Goal: Task Accomplishment & Management: Manage account settings

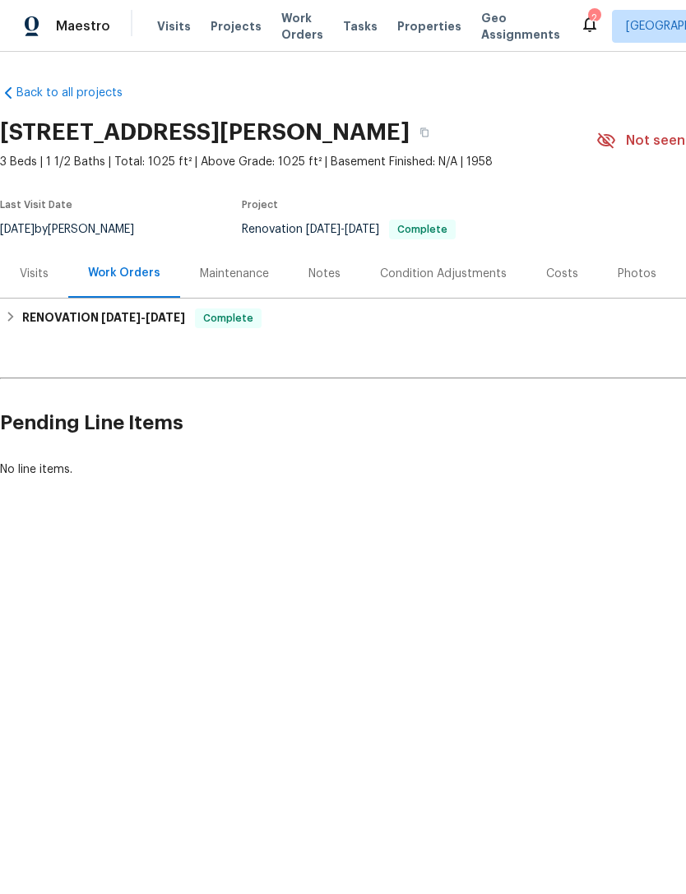
click at [622, 277] on div "Photos" at bounding box center [637, 274] width 39 height 16
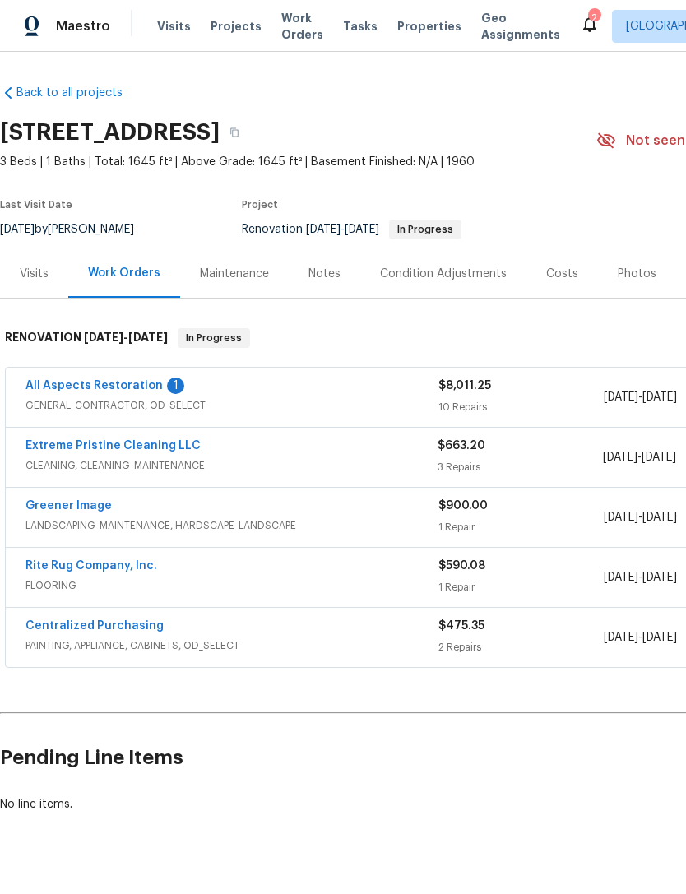
scroll to position [30, 0]
click at [57, 380] on link "All Aspects Restoration" at bounding box center [94, 386] width 137 height 12
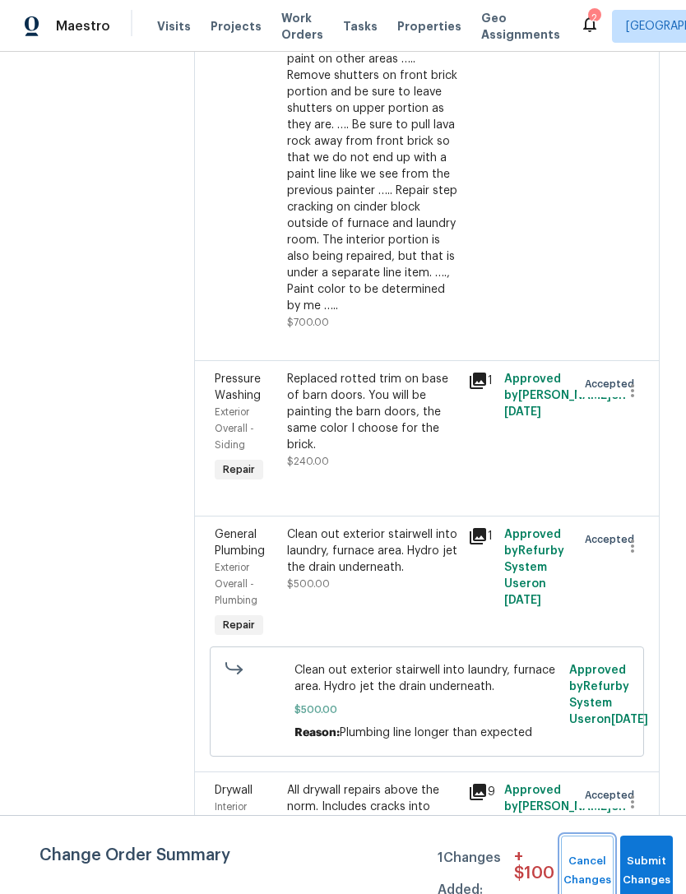
click at [592, 866] on button "Cancel Changes" at bounding box center [587, 871] width 53 height 71
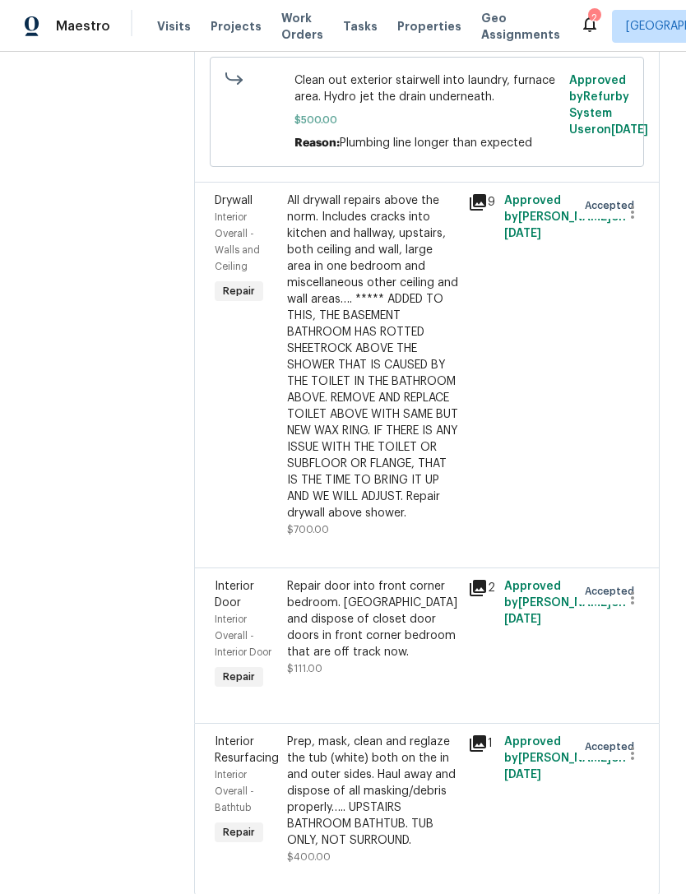
scroll to position [2735, 0]
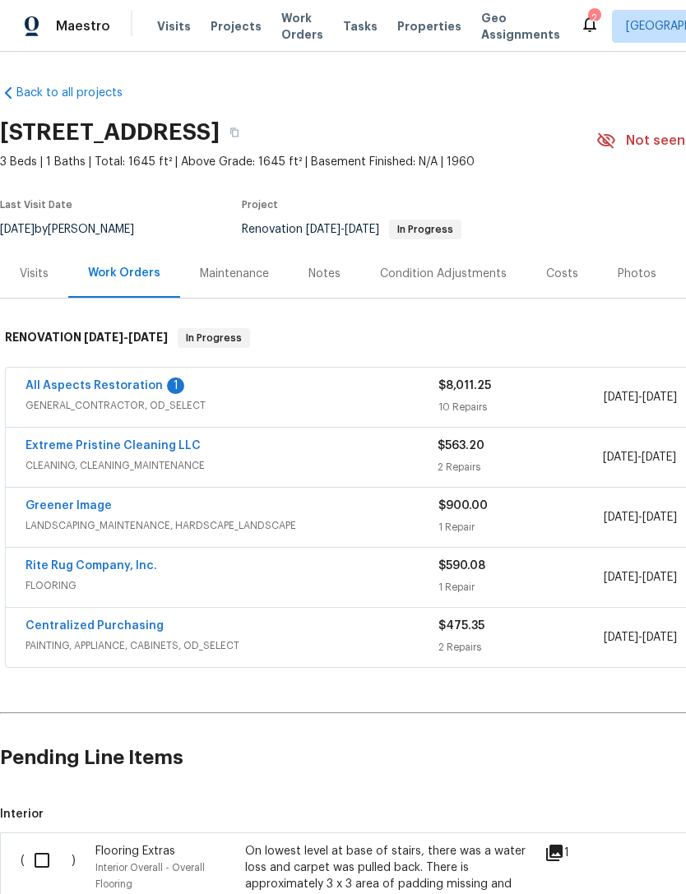
click at [41, 856] on input "checkbox" at bounding box center [48, 860] width 47 height 35
checkbox input "true"
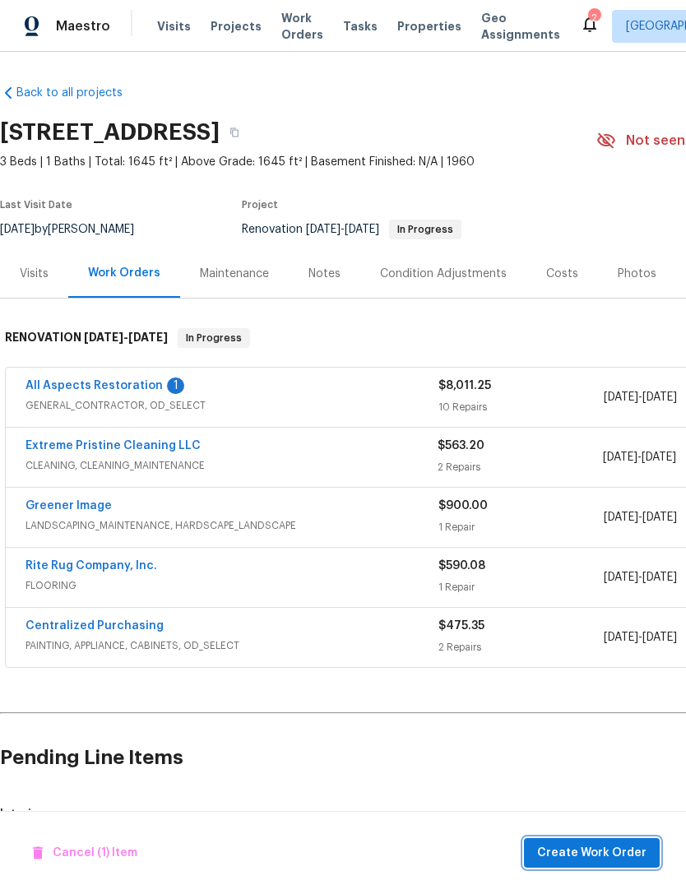
click at [633, 851] on span "Create Work Order" at bounding box center [591, 853] width 109 height 21
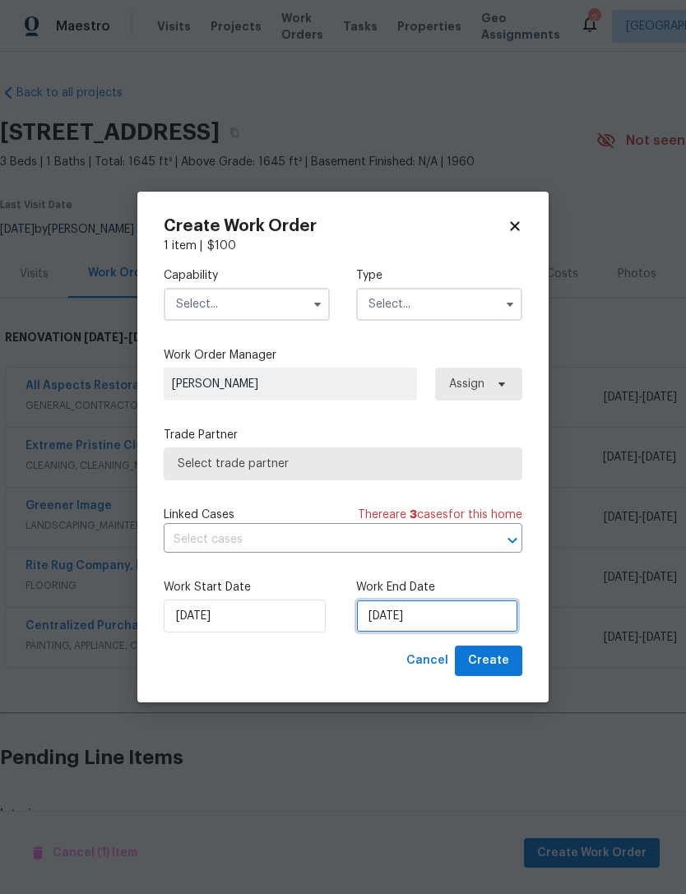
click at [475, 622] on input "9/30/2025" at bounding box center [437, 616] width 162 height 33
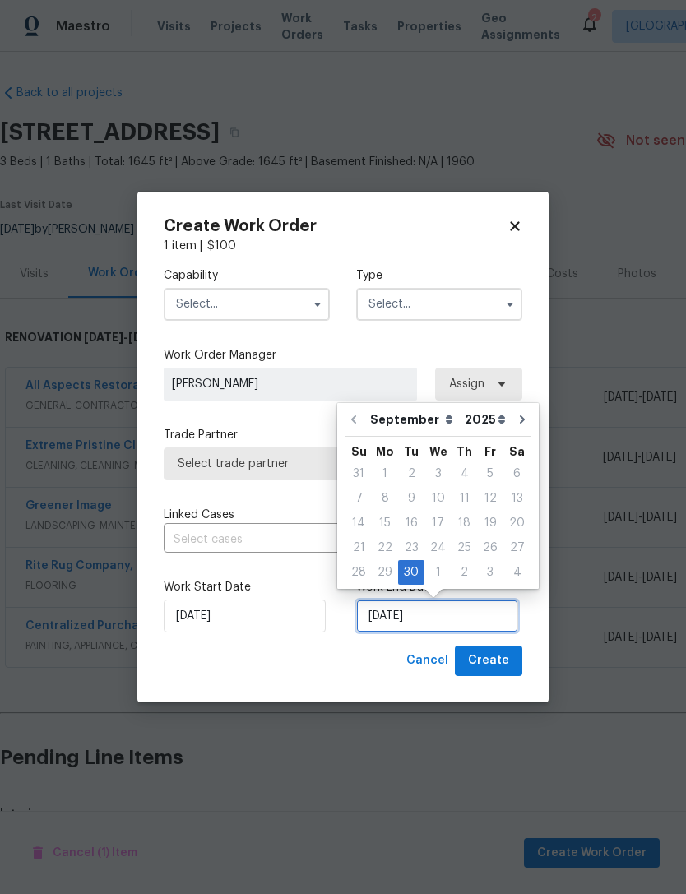
scroll to position [30, 0]
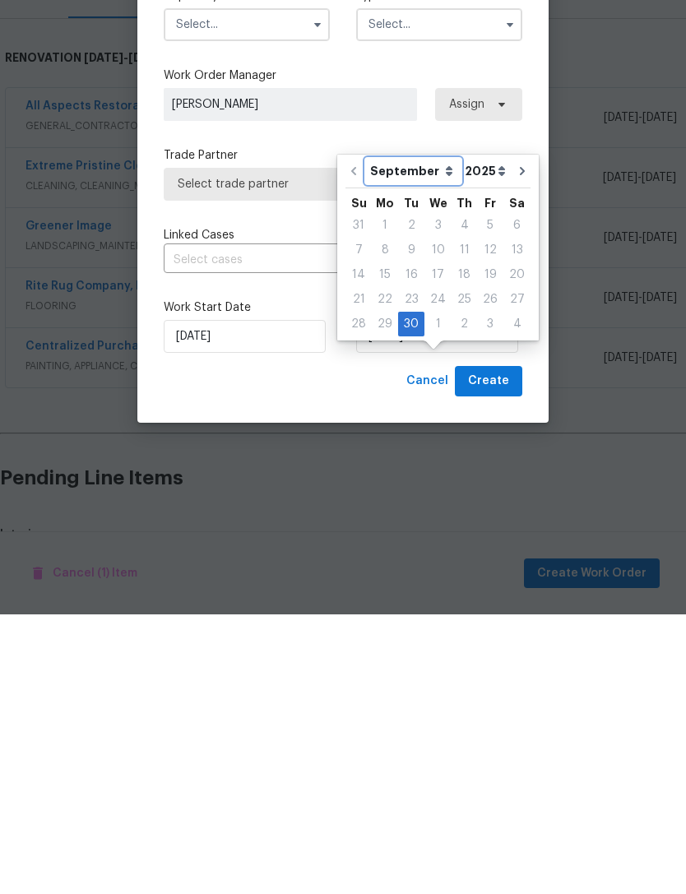
click at [415, 439] on select "September October November December" at bounding box center [413, 451] width 95 height 25
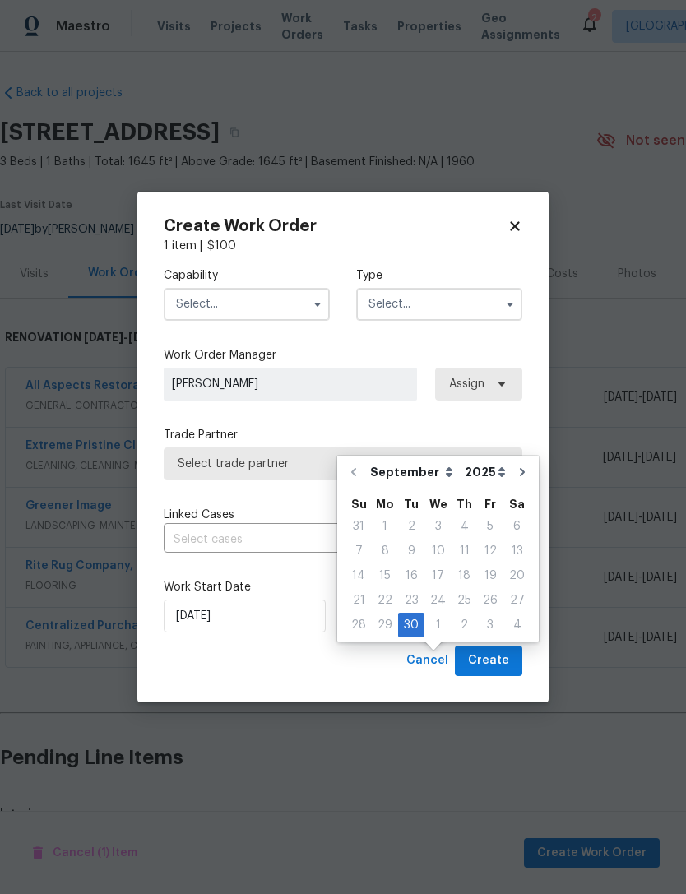
click at [213, 301] on input "text" at bounding box center [247, 304] width 166 height 33
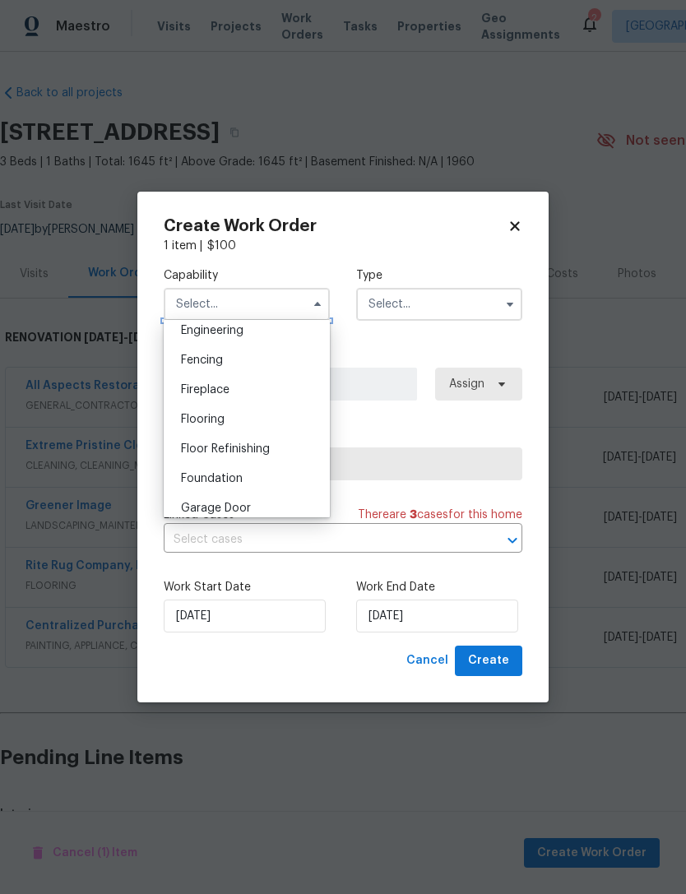
scroll to position [564, 0]
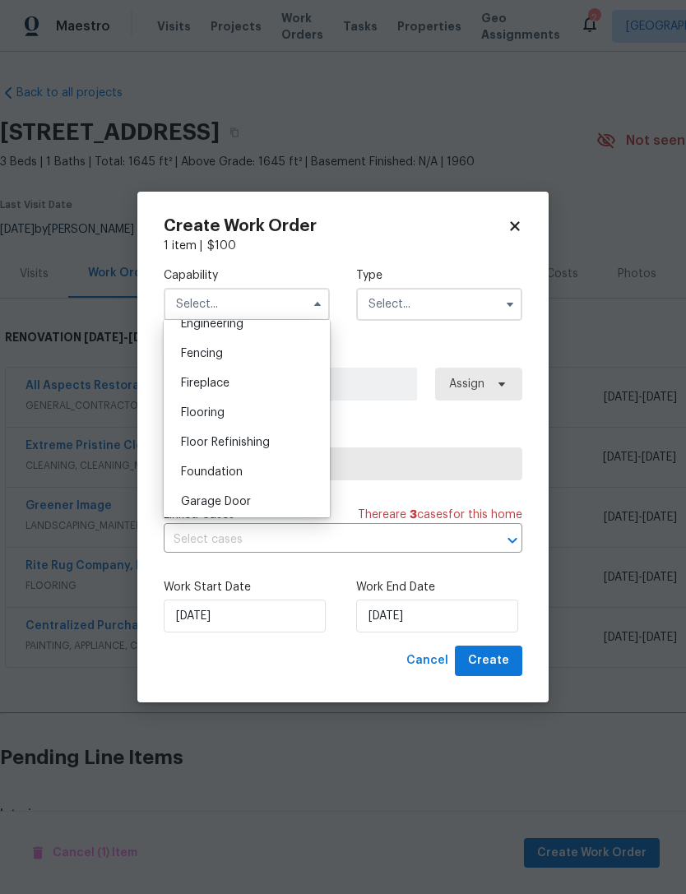
click at [197, 408] on span "Flooring" at bounding box center [203, 413] width 44 height 12
type input "Flooring"
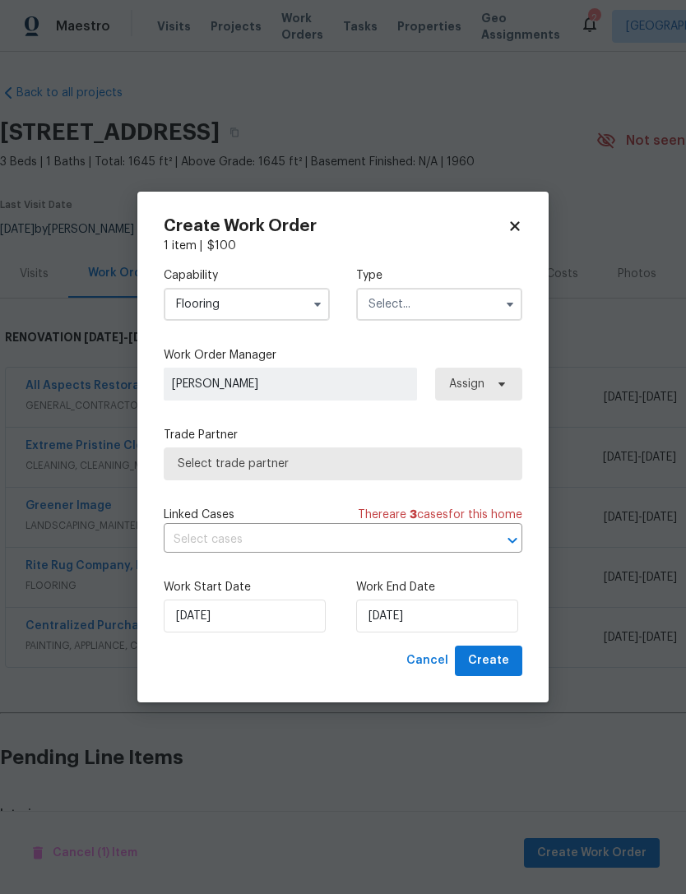
click at [381, 307] on input "text" at bounding box center [439, 304] width 166 height 33
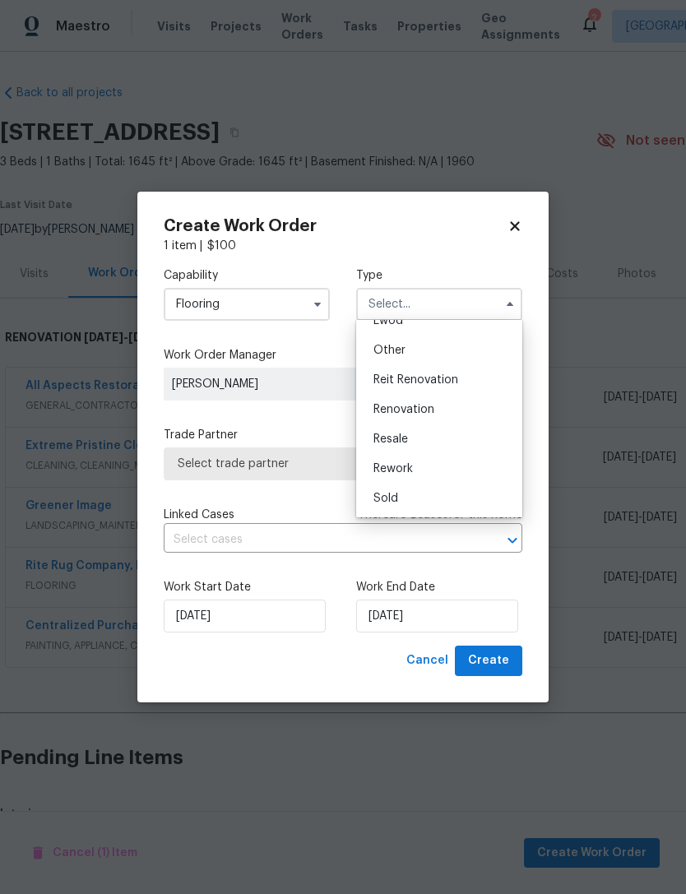
scroll to position [196, 0]
click at [382, 406] on span "Renovation" at bounding box center [404, 410] width 61 height 12
type input "Renovation"
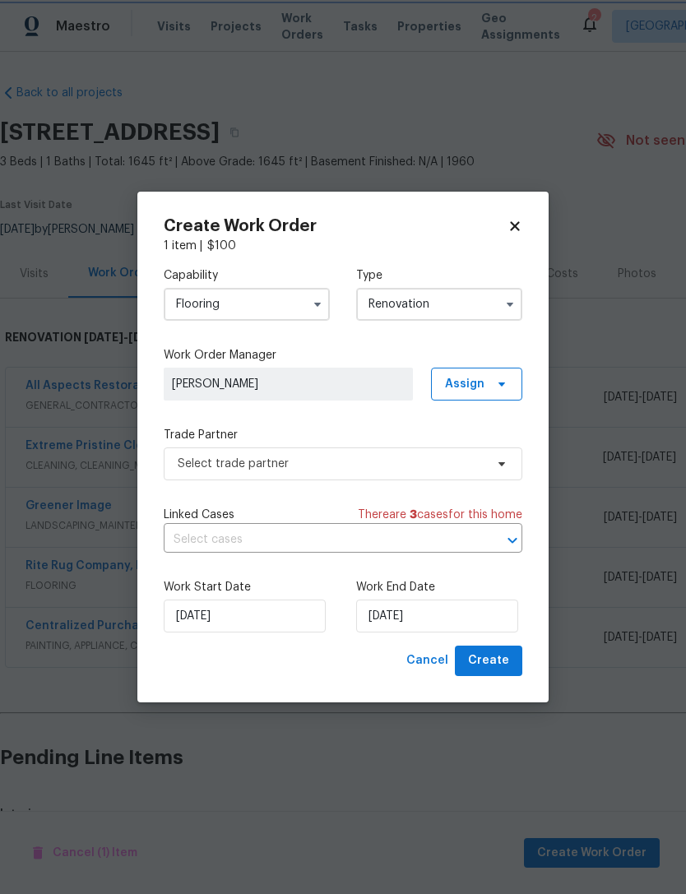
scroll to position [0, 0]
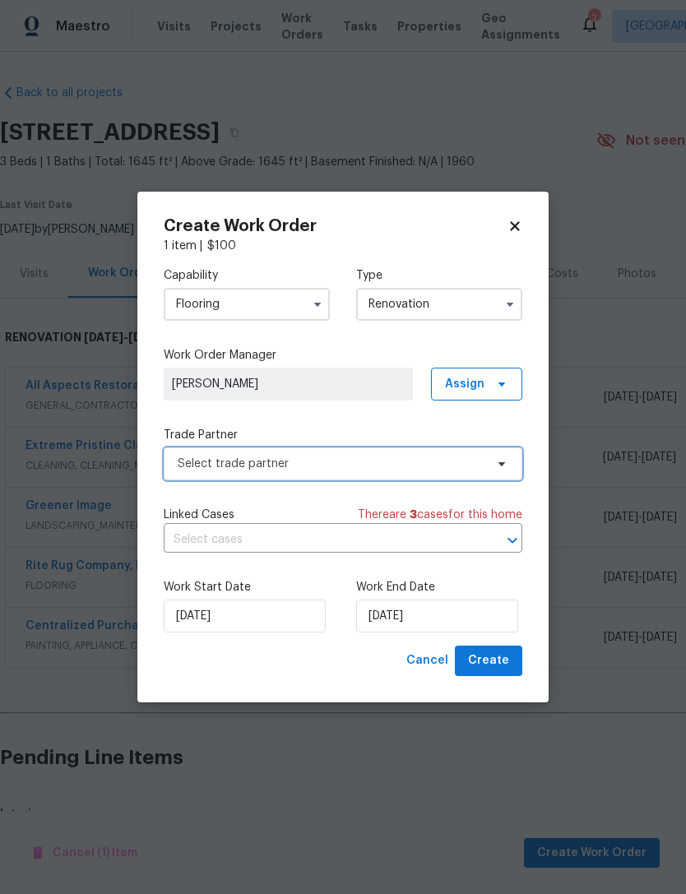
click at [192, 466] on span "Select trade partner" at bounding box center [331, 464] width 307 height 16
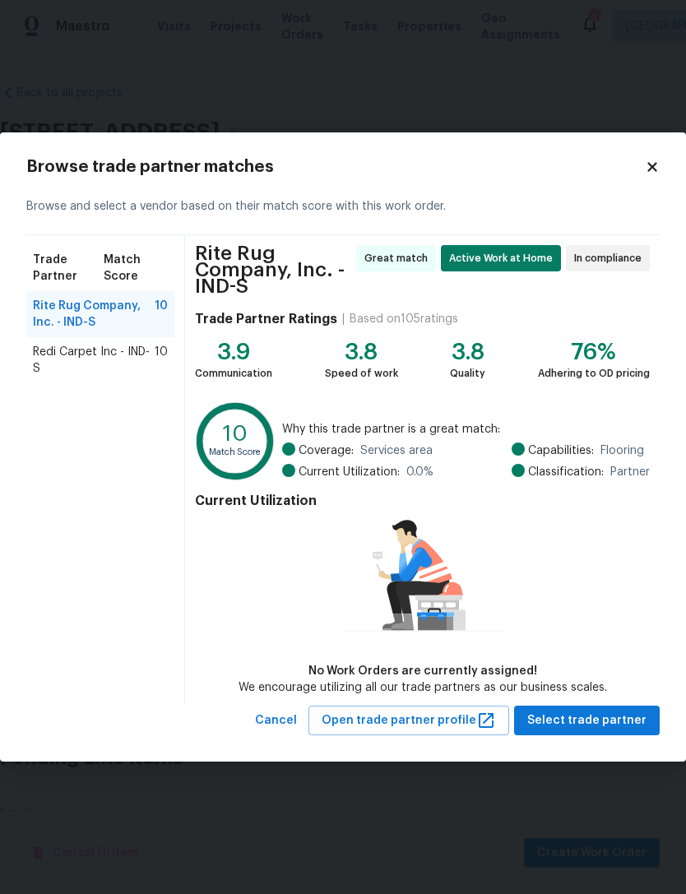
click at [80, 369] on span "Redi Carpet Inc - IND-S" at bounding box center [94, 360] width 122 height 33
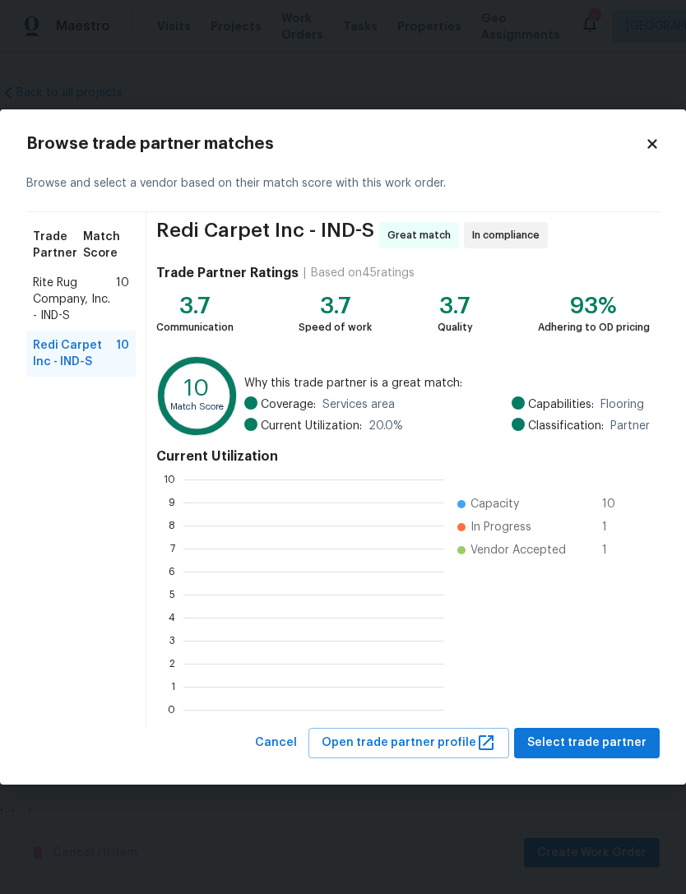
scroll to position [230, 261]
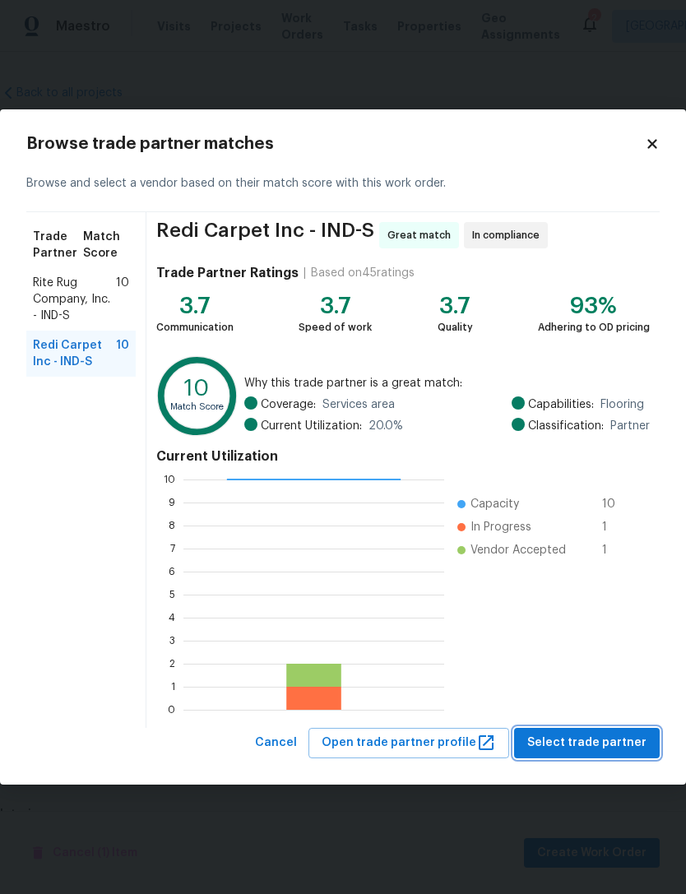
click at [584, 746] on span "Select trade partner" at bounding box center [586, 743] width 119 height 21
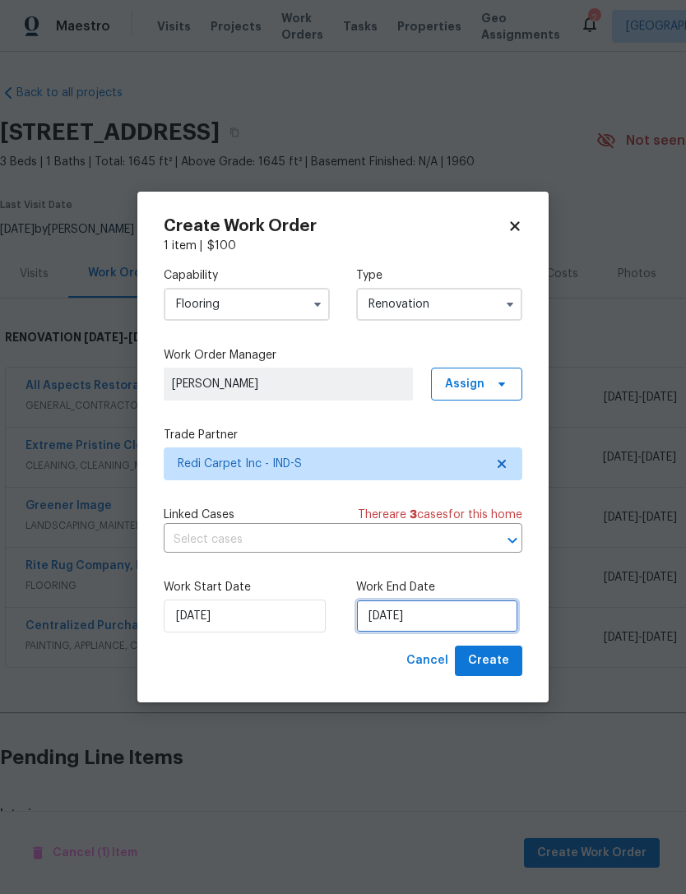
click at [458, 616] on input "[DATE]" at bounding box center [437, 616] width 162 height 33
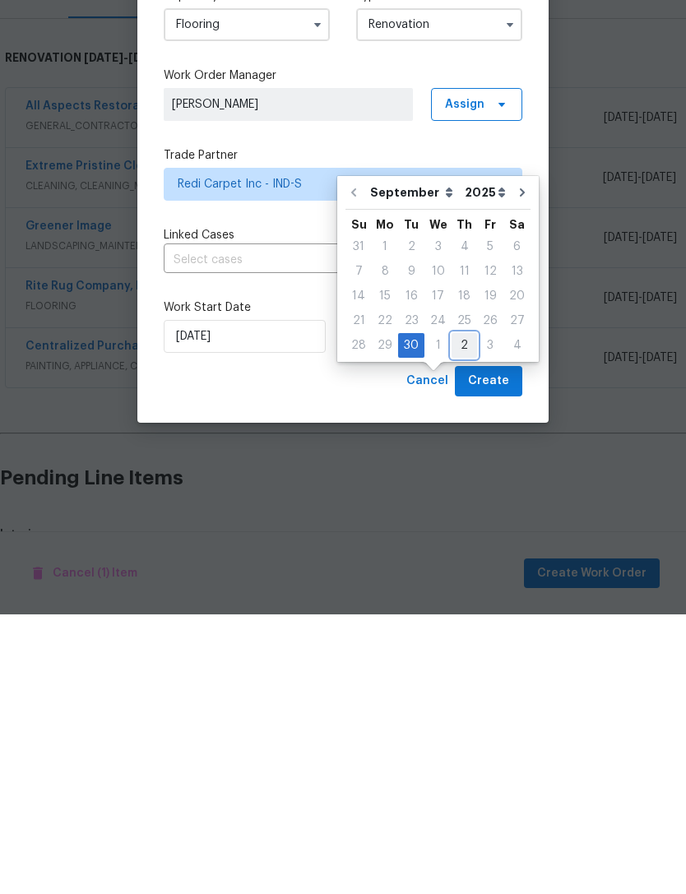
click at [452, 614] on div "2" at bounding box center [465, 625] width 26 height 23
type input "10/2/2025"
select select "9"
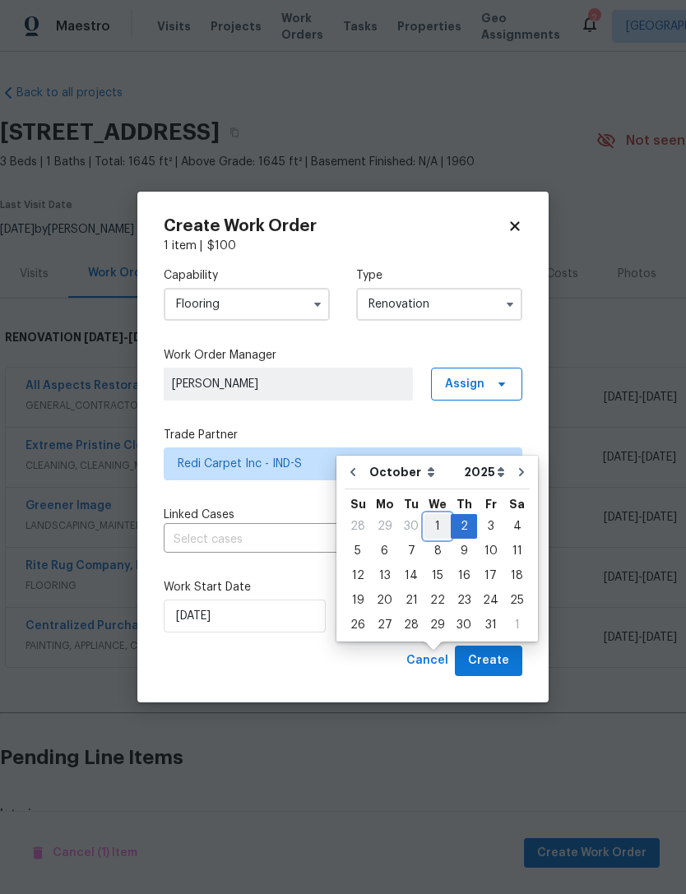
click at [443, 515] on div "1" at bounding box center [438, 526] width 26 height 23
type input "[DATE]"
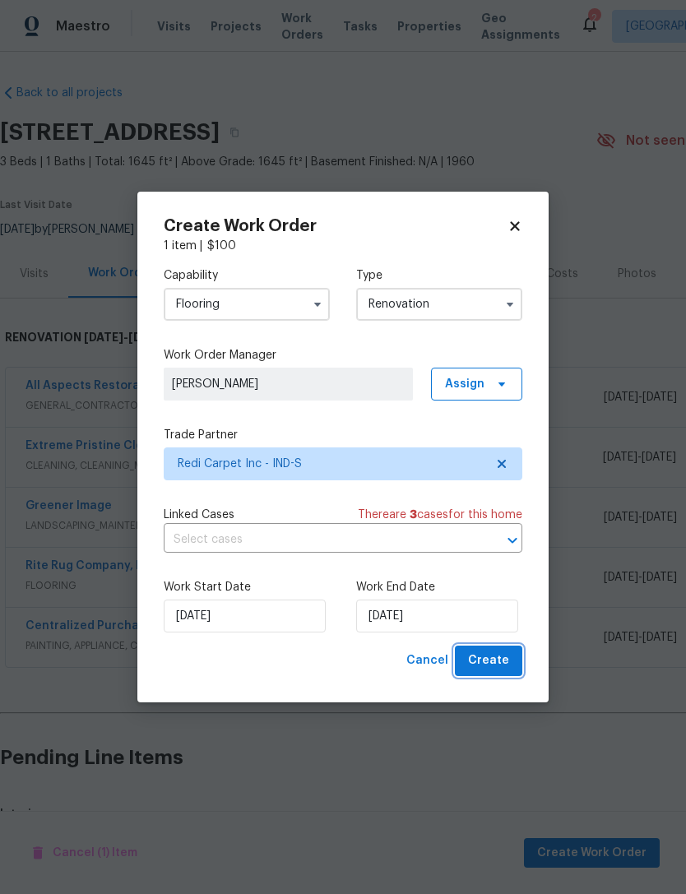
click at [504, 662] on span "Create" at bounding box center [488, 661] width 41 height 21
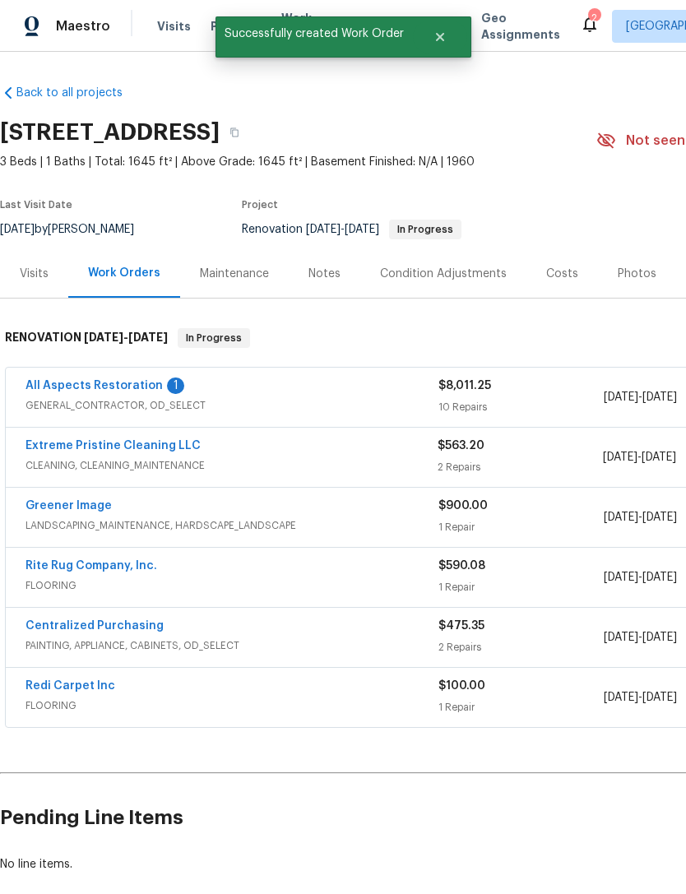
click at [77, 680] on link "Redi Carpet Inc" at bounding box center [71, 686] width 90 height 12
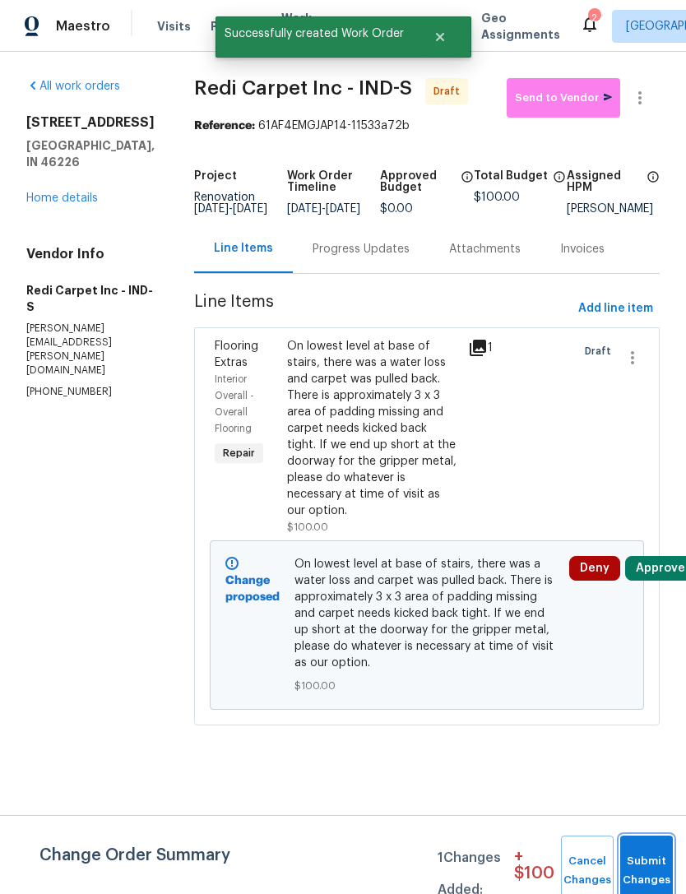
click at [650, 865] on button "Submit Changes" at bounding box center [646, 871] width 53 height 71
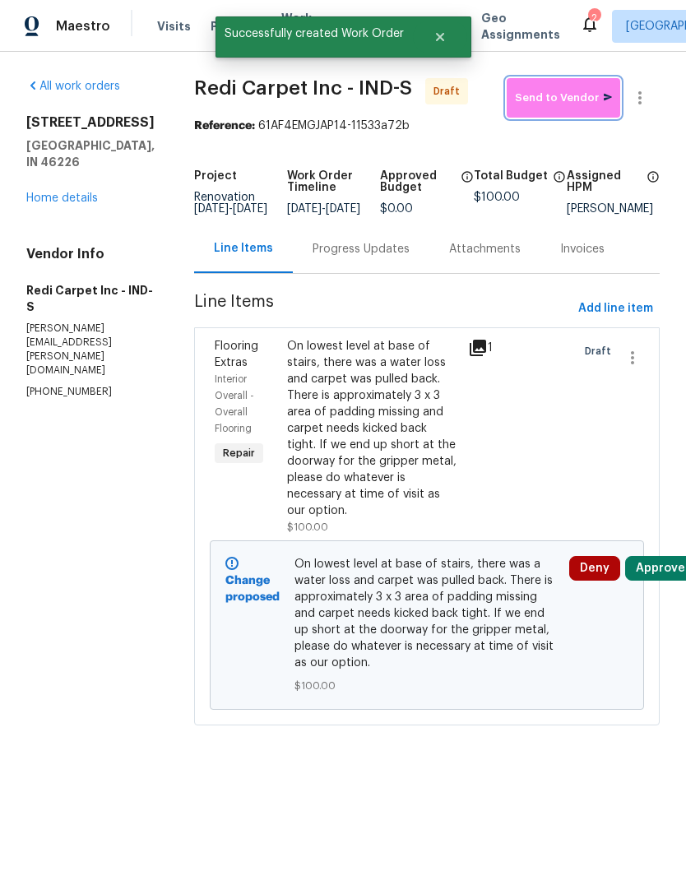
click at [568, 98] on span "Send to Vendor" at bounding box center [563, 98] width 97 height 19
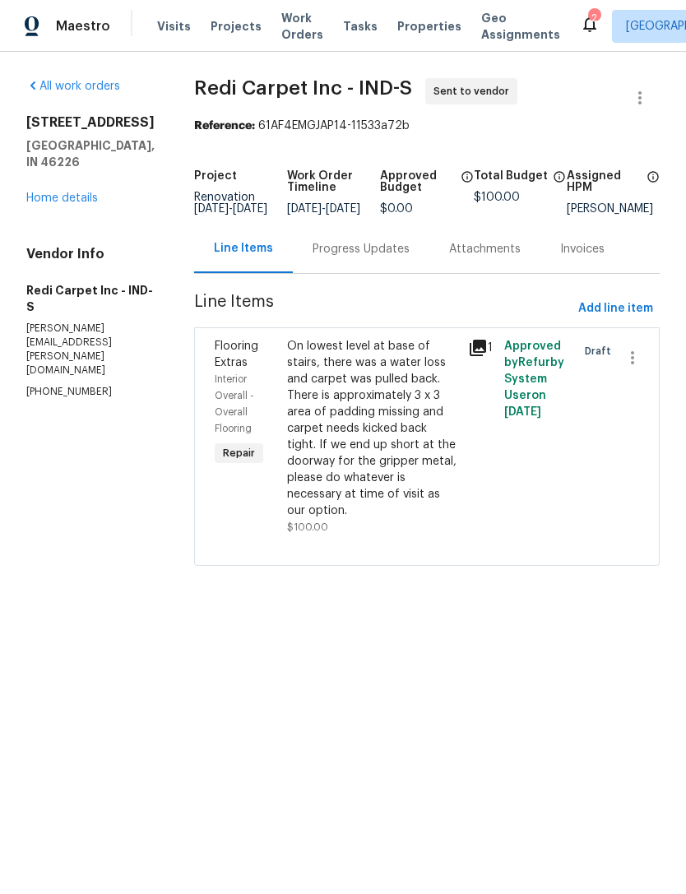
click at [46, 193] on link "Home details" at bounding box center [62, 199] width 72 height 12
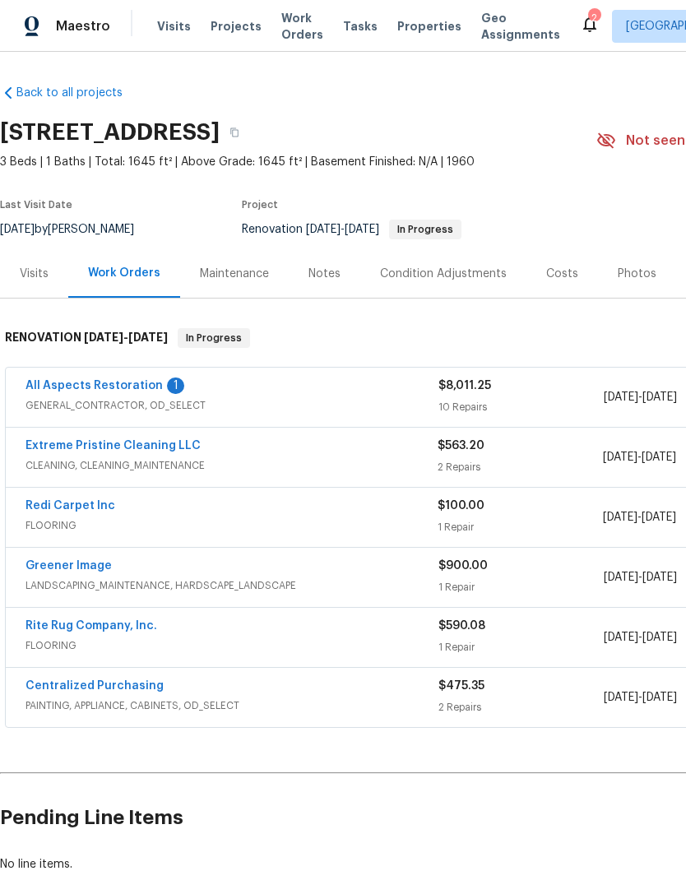
click at [67, 391] on link "All Aspects Restoration" at bounding box center [94, 386] width 137 height 12
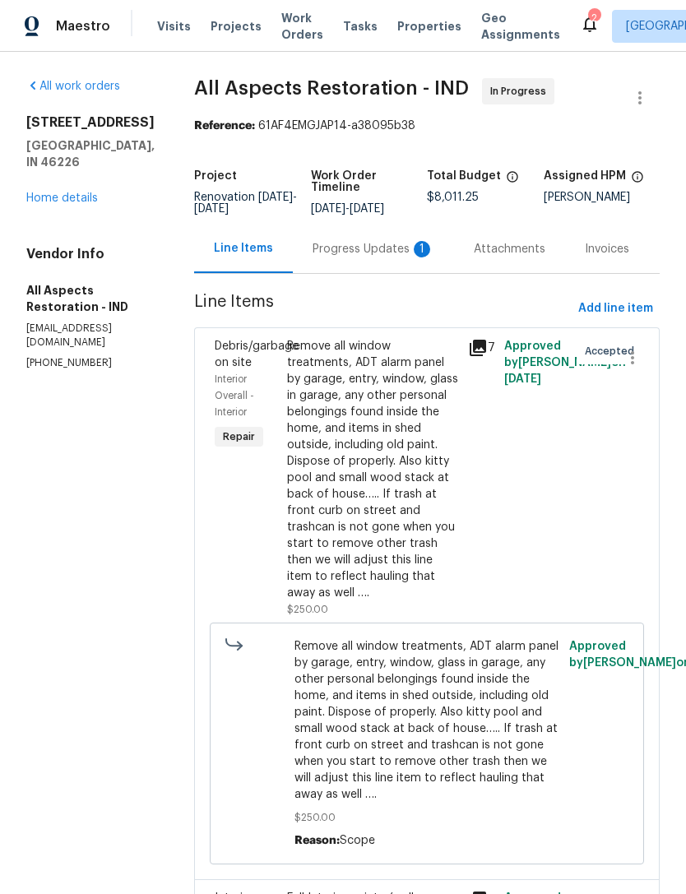
click at [336, 248] on div "Progress Updates 1" at bounding box center [374, 249] width 122 height 16
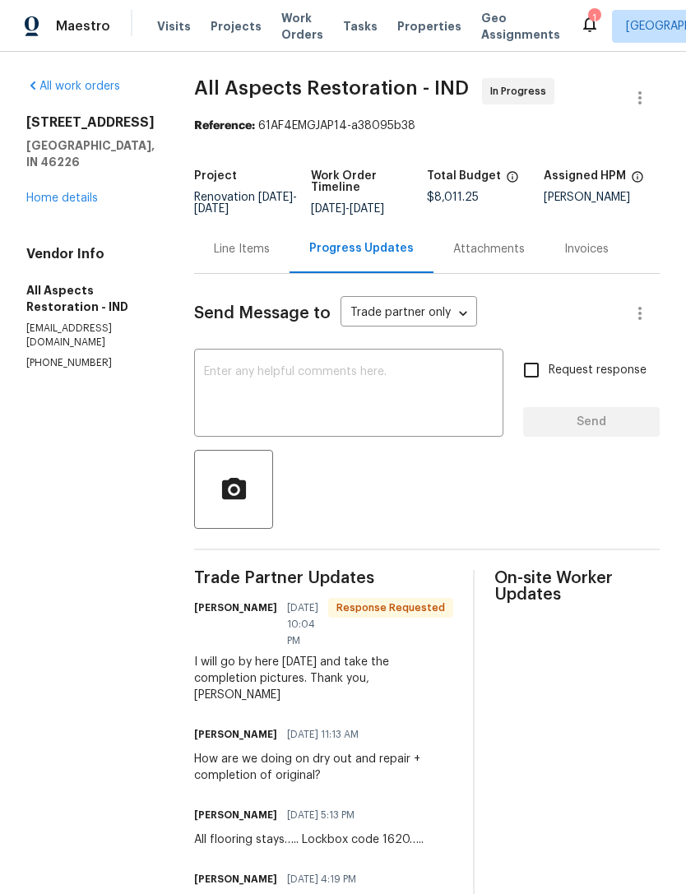
click at [227, 248] on div "Line Items" at bounding box center [242, 249] width 56 height 16
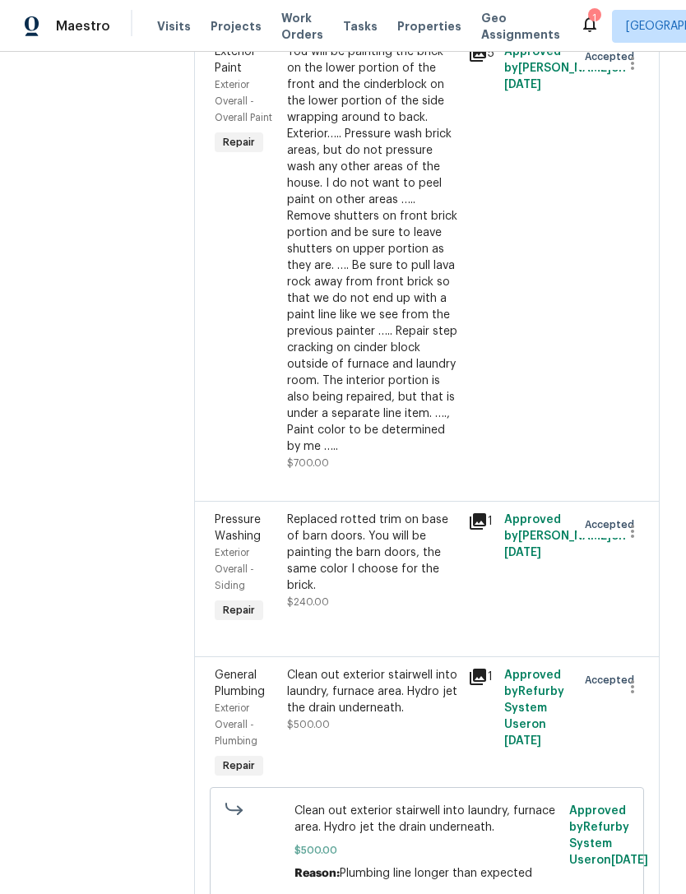
scroll to position [2009, 0]
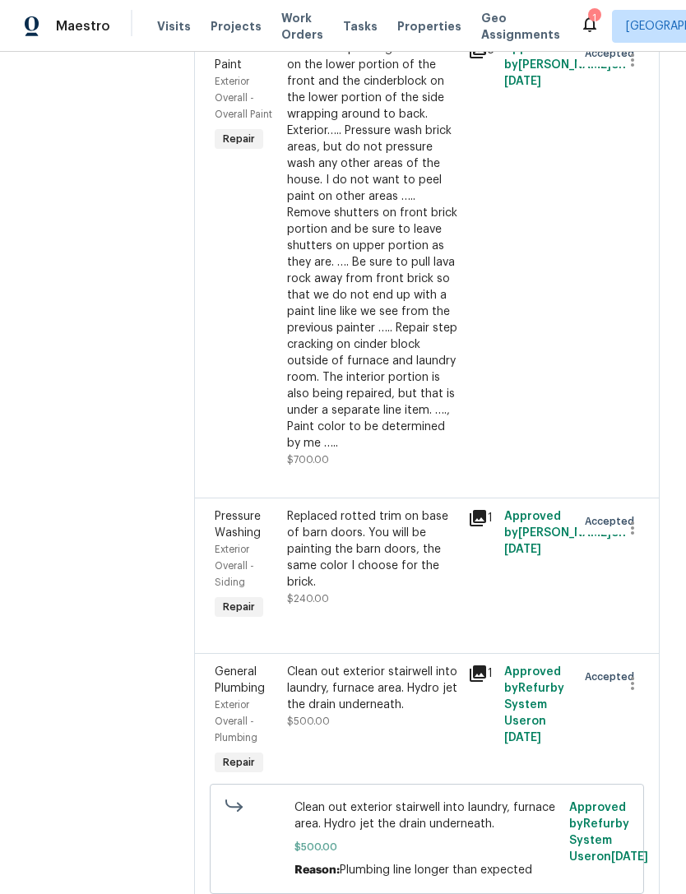
click at [461, 543] on div "Replaced rotted trim on base of barn doors. You will be painting the barn doors…" at bounding box center [372, 565] width 181 height 125
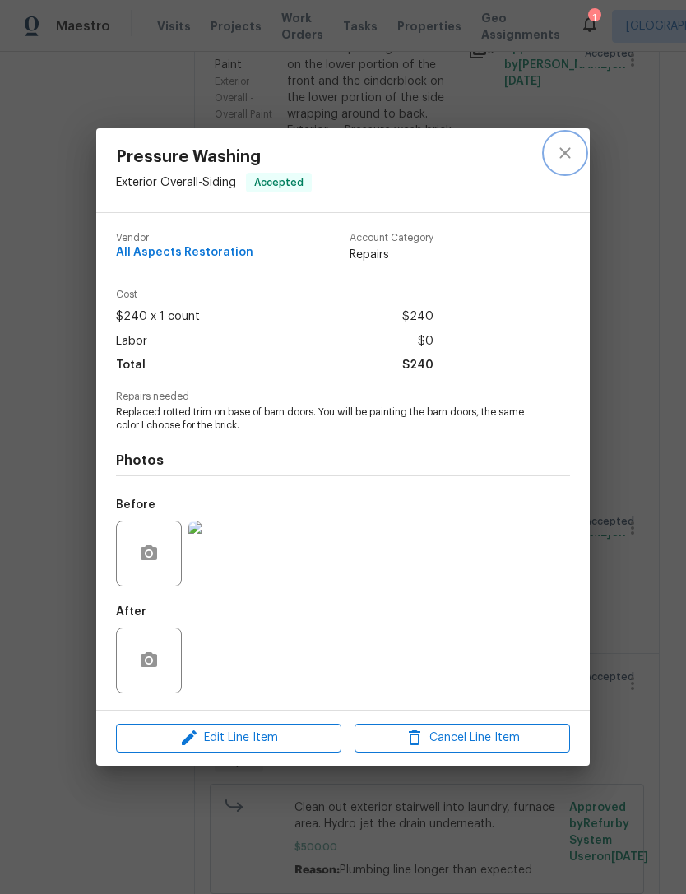
click at [566, 156] on icon "close" at bounding box center [565, 153] width 20 height 20
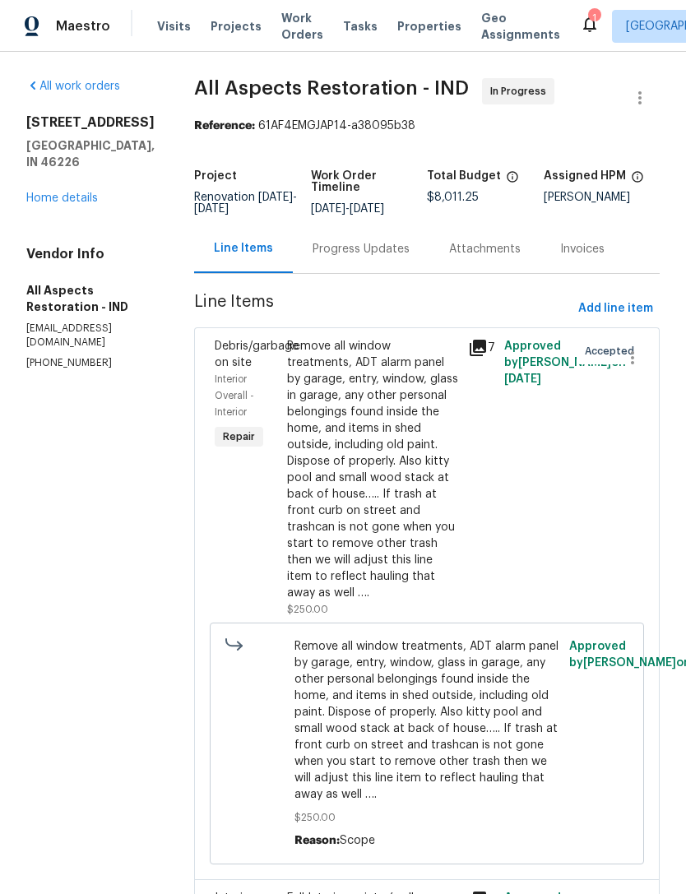
scroll to position [0, 0]
click at [640, 299] on span "Add line item" at bounding box center [615, 309] width 75 height 21
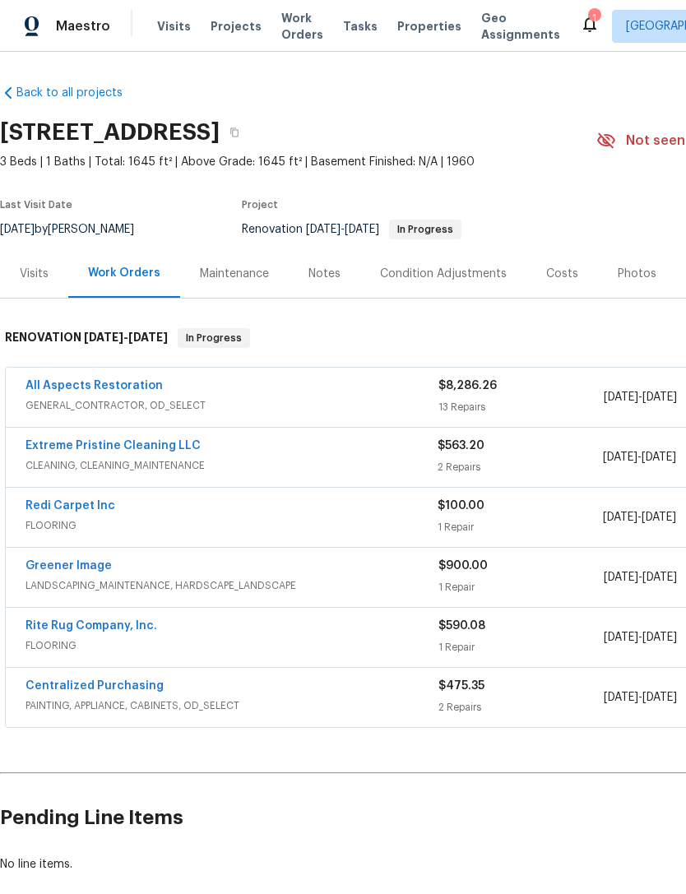
click at [59, 388] on link "All Aspects Restoration" at bounding box center [94, 386] width 137 height 12
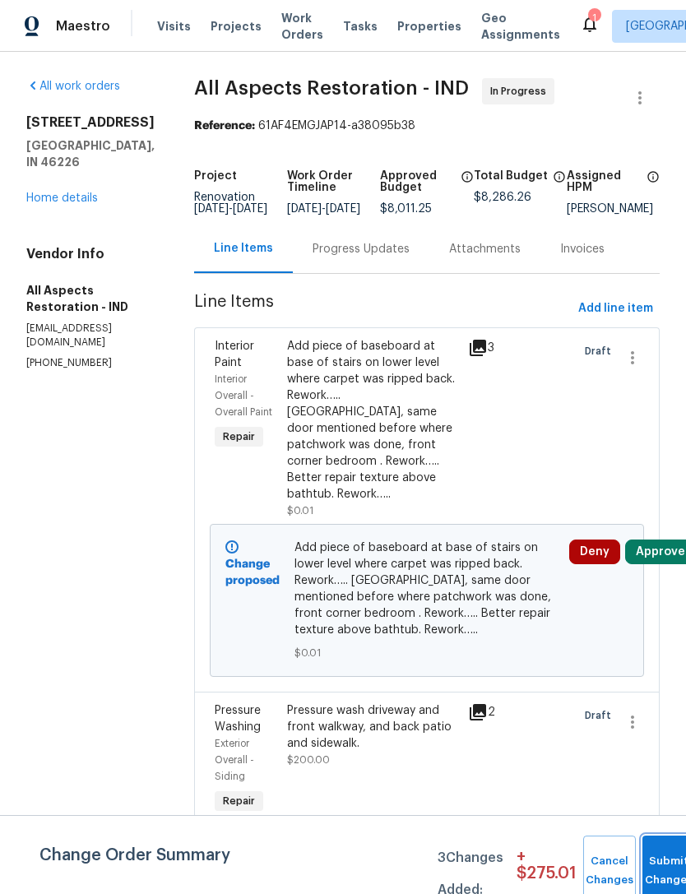
click at [661, 866] on button "Submit Changes" at bounding box center [669, 871] width 53 height 71
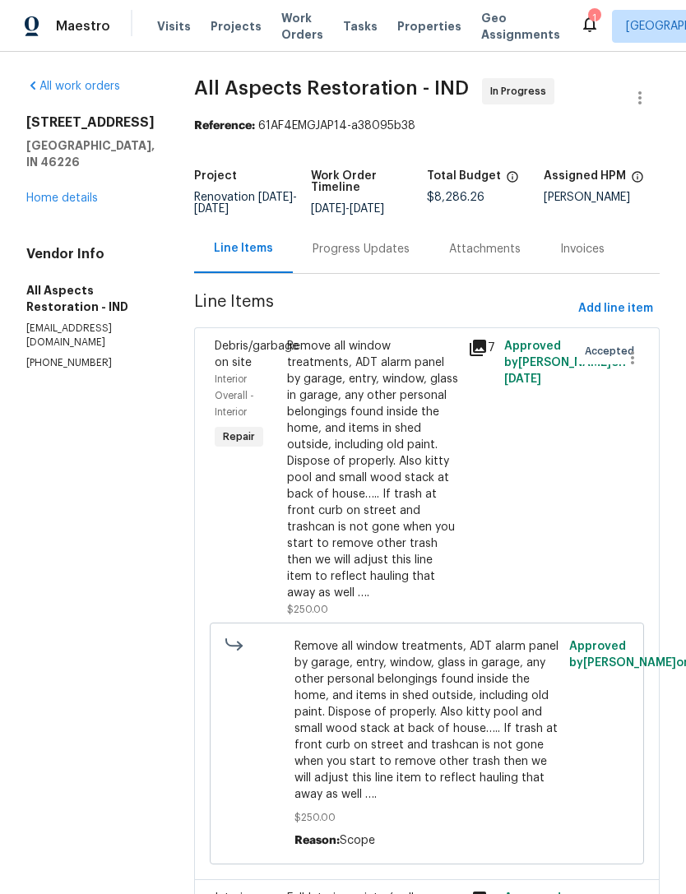
click at [342, 254] on div "Progress Updates" at bounding box center [361, 249] width 97 height 16
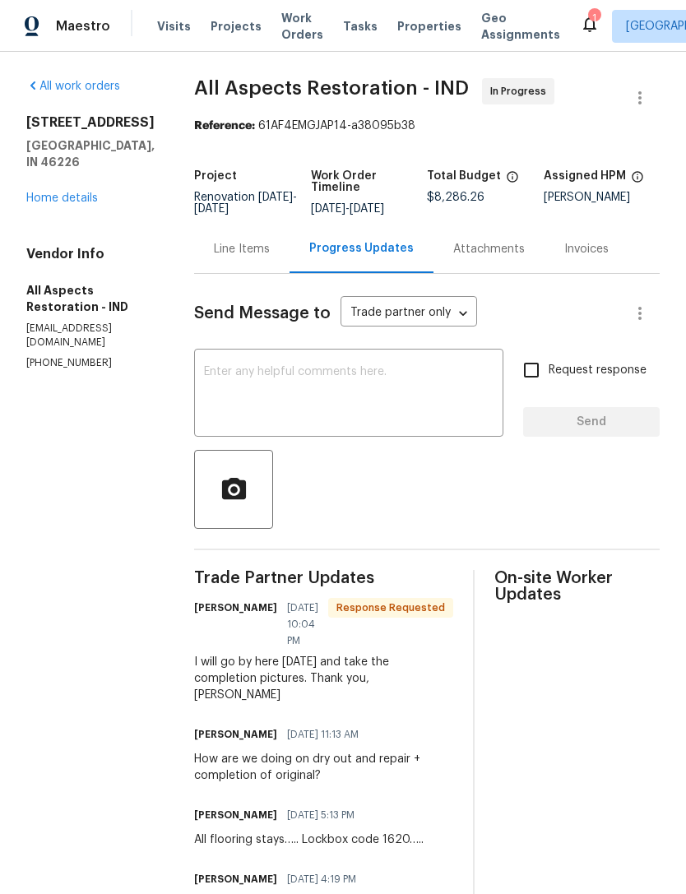
click at [219, 373] on textarea at bounding box center [349, 395] width 290 height 58
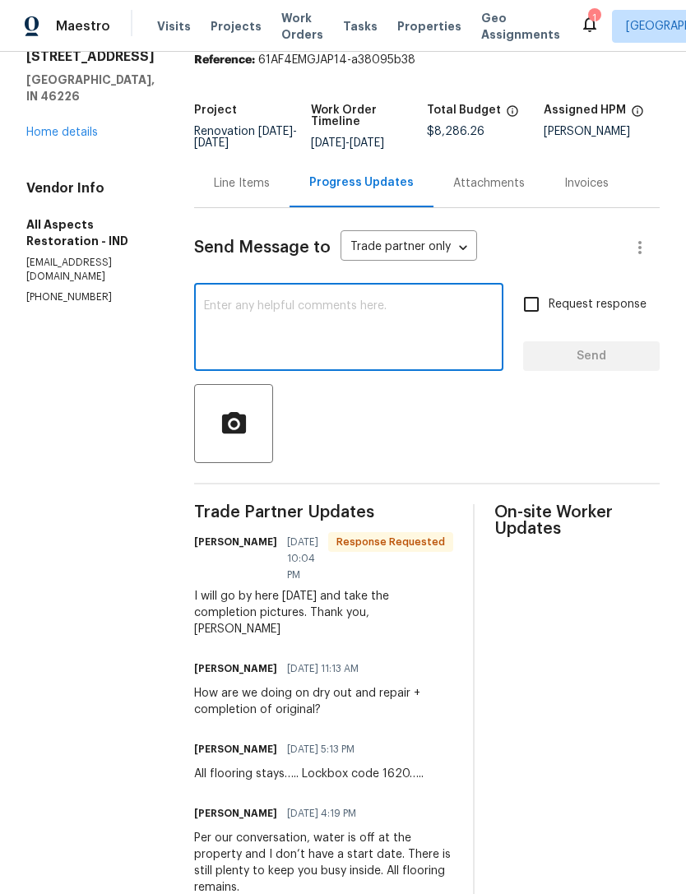
scroll to position [65, 0]
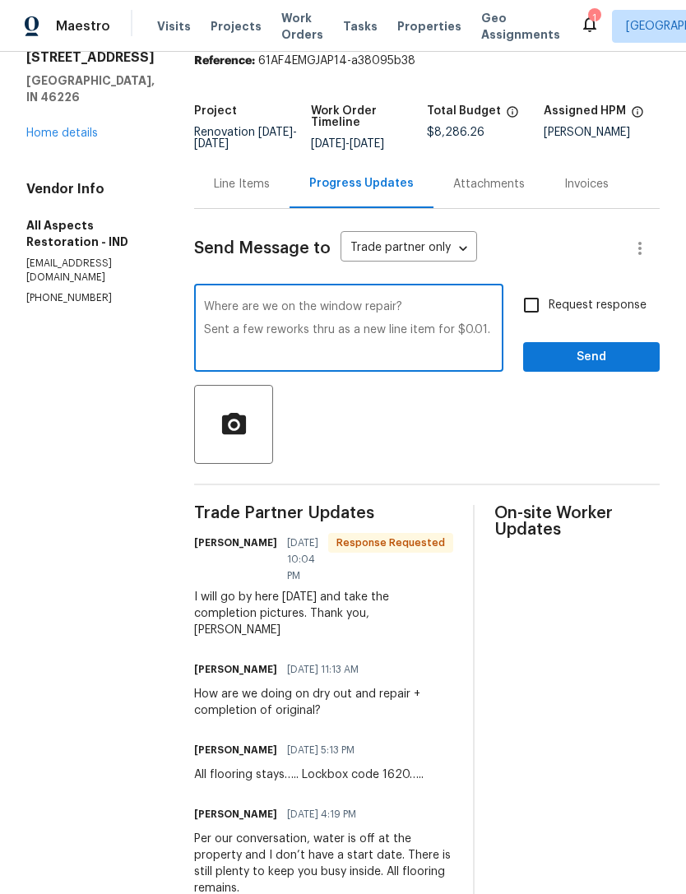
click at [218, 331] on textarea "Where are we on the window repair? Sent a few reworks thru as a new line item f…" at bounding box center [349, 330] width 290 height 58
click at [218, 330] on textarea "Where are we on the window repair? Sent a few reworks thru as a new line item f…" at bounding box center [349, 330] width 290 height 58
type textarea "Where are we on the window repair? Also sent a few reworks thru as a new line i…"
click at [621, 357] on span "Send" at bounding box center [591, 357] width 110 height 21
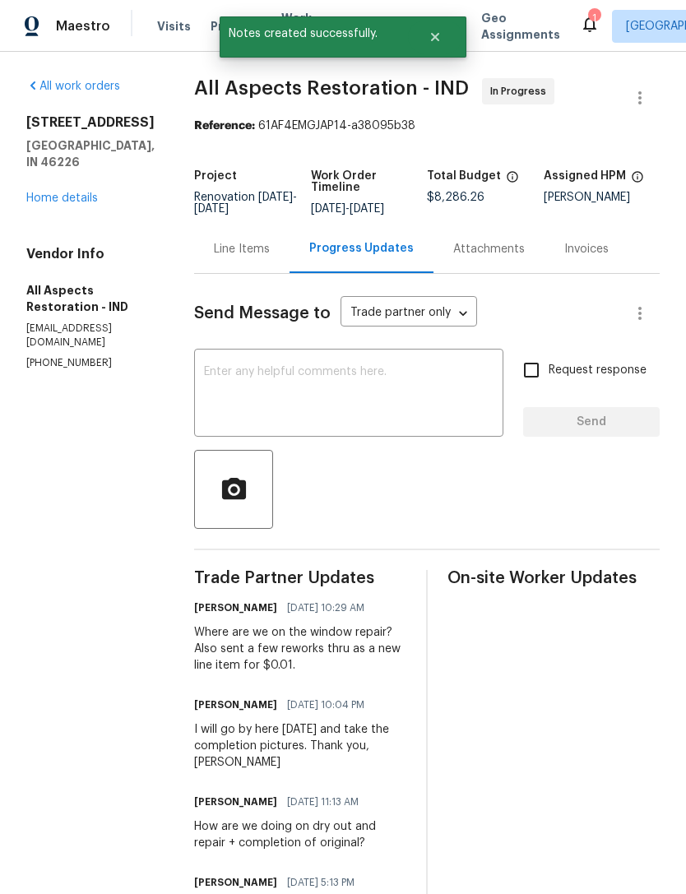
click at [580, 17] on icon at bounding box center [590, 24] width 20 height 20
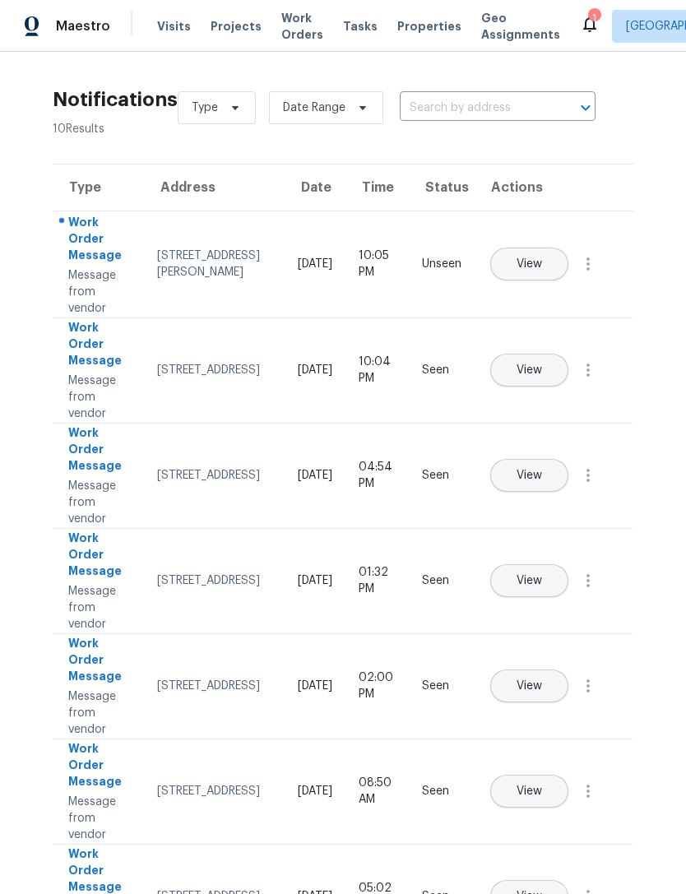
click at [99, 242] on div "Work Order Message" at bounding box center [99, 240] width 63 height 53
click at [568, 248] on button "View" at bounding box center [529, 264] width 78 height 33
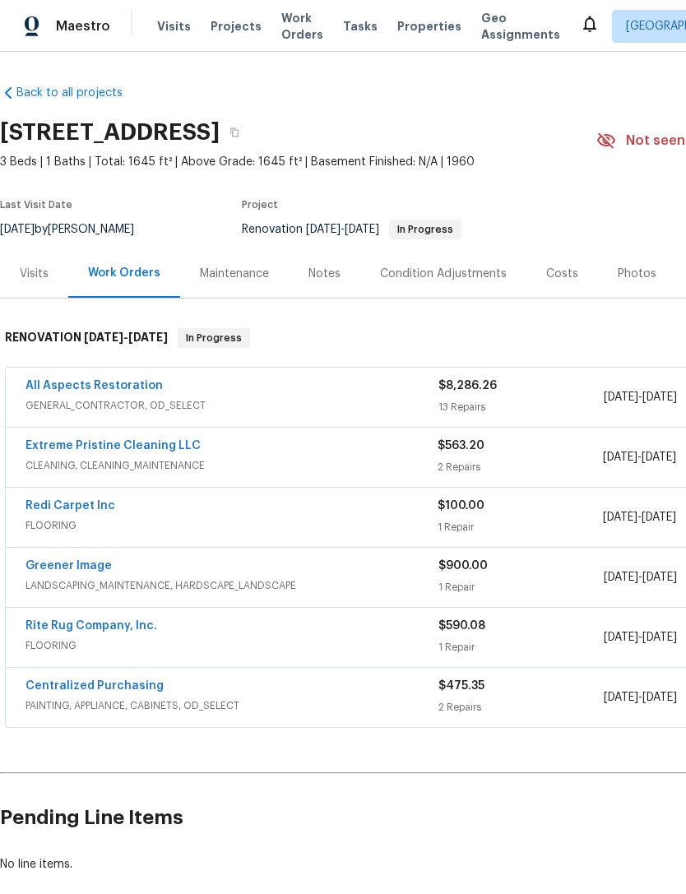
click at [77, 390] on link "All Aspects Restoration" at bounding box center [94, 386] width 137 height 12
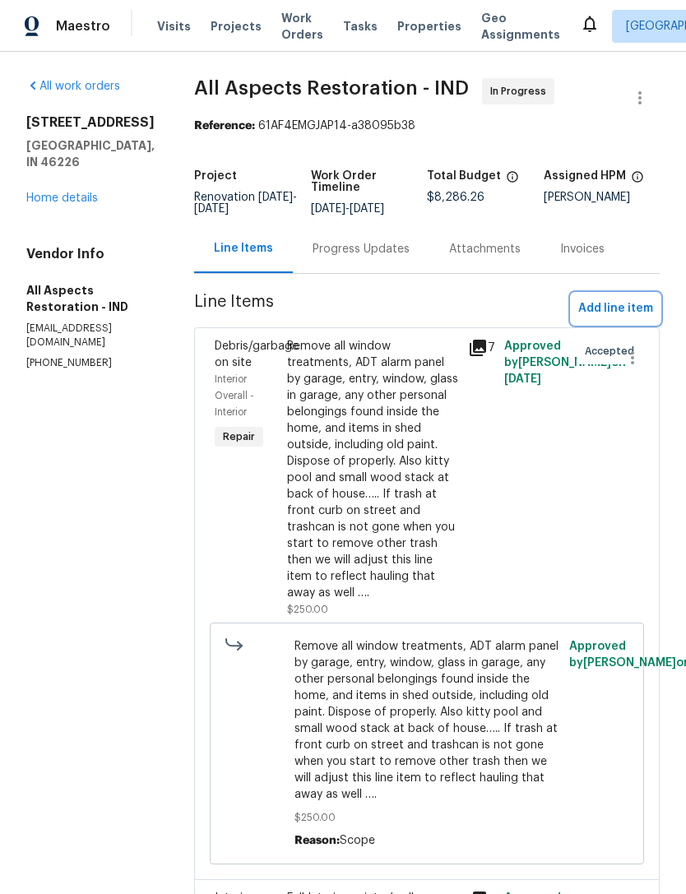
click at [629, 304] on span "Add line item" at bounding box center [615, 309] width 75 height 21
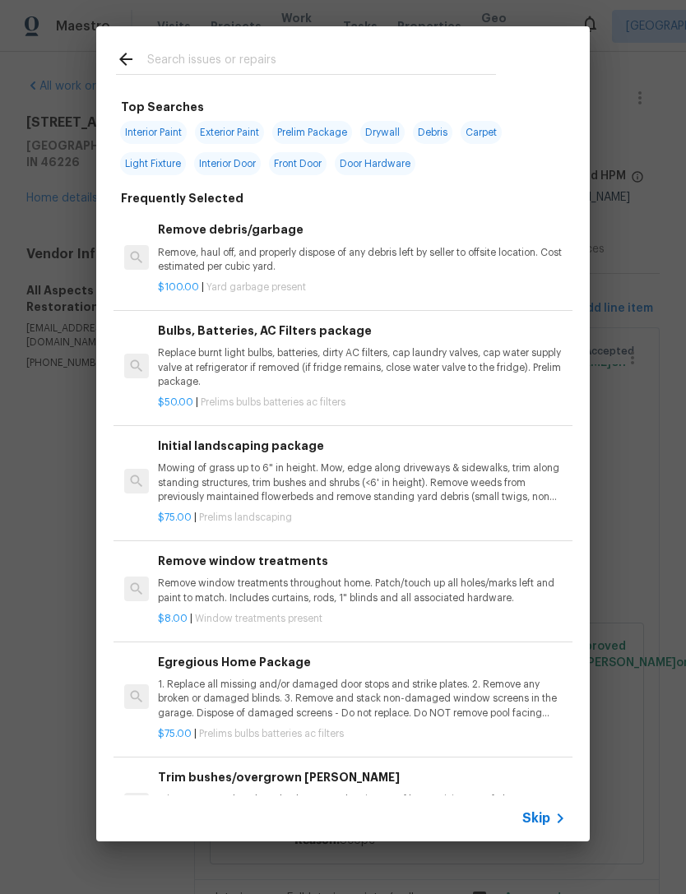
click at [552, 816] on icon at bounding box center [560, 819] width 20 height 20
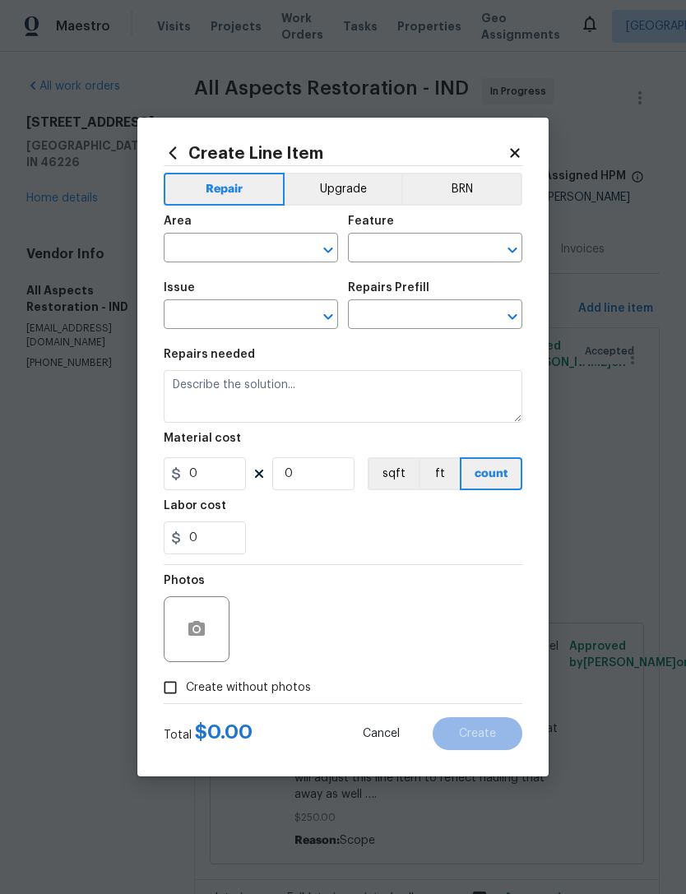
click at [520, 150] on icon at bounding box center [515, 153] width 15 height 15
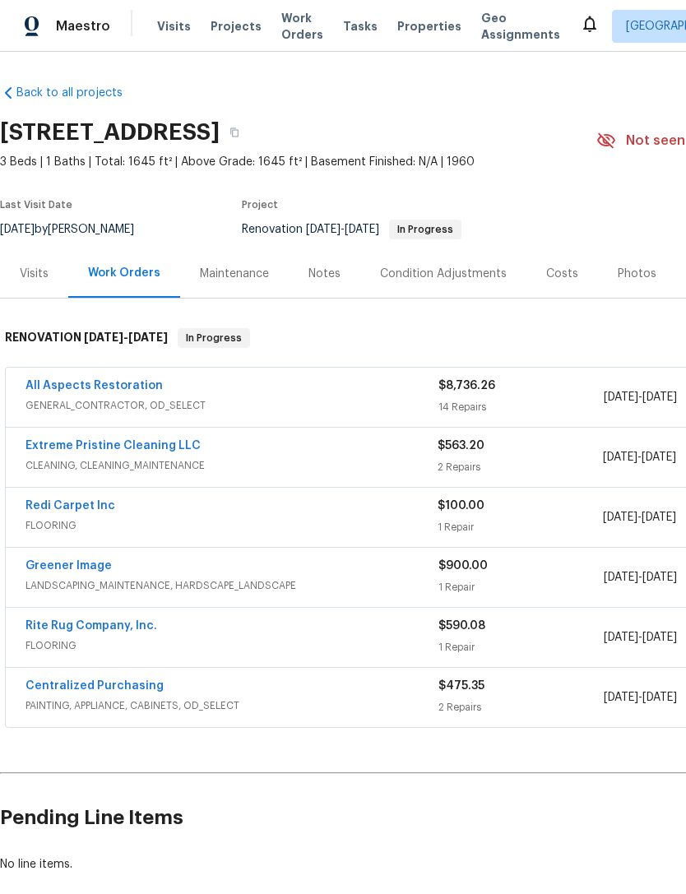
click at [66, 384] on link "All Aspects Restoration" at bounding box center [94, 386] width 137 height 12
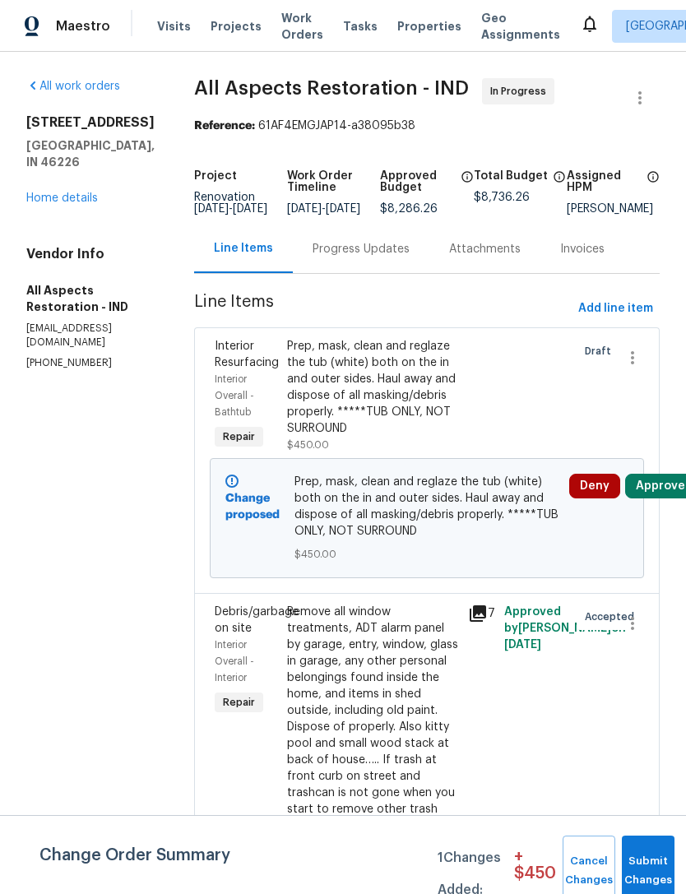
click at [645, 866] on button "Submit Changes" at bounding box center [648, 871] width 53 height 71
